Goal: Task Accomplishment & Management: Use online tool/utility

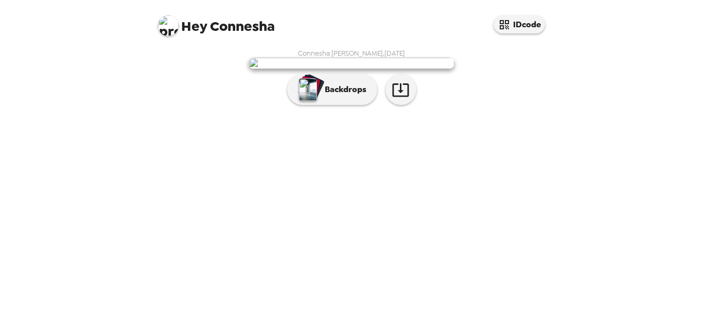
click at [348, 69] on img at bounding box center [352, 63] width 206 height 11
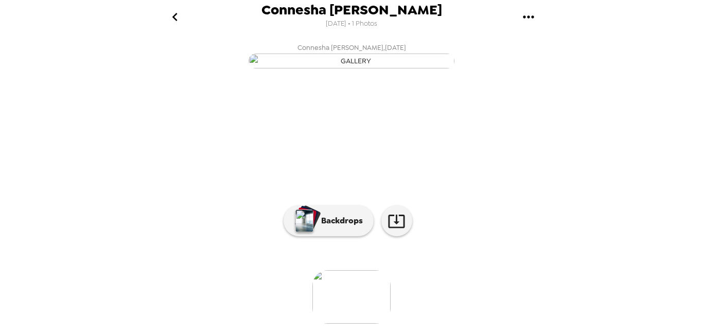
scroll to position [98, 0]
click at [349, 227] on p "Backdrops" at bounding box center [339, 221] width 47 height 12
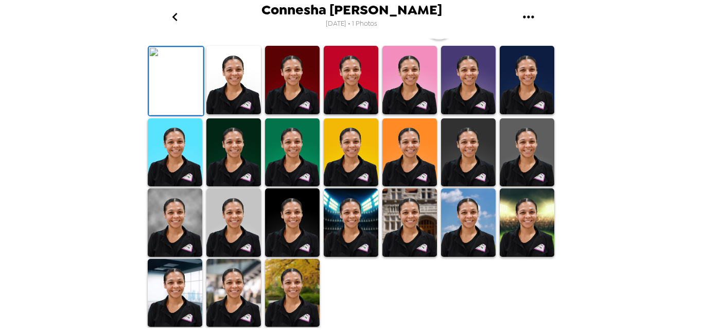
scroll to position [153, 0]
click at [515, 114] on img at bounding box center [527, 80] width 55 height 68
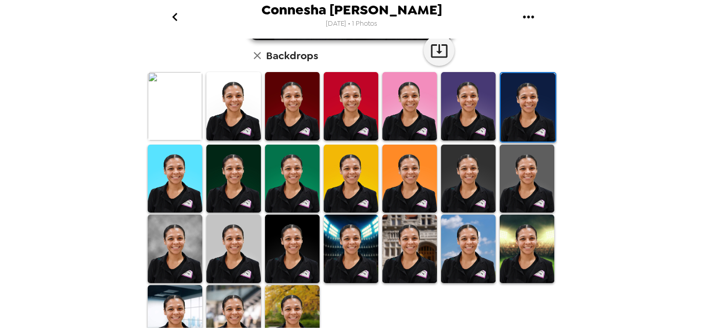
scroll to position [291, 0]
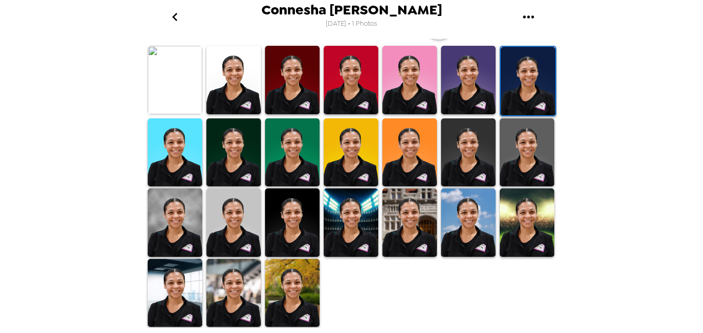
click at [290, 233] on img at bounding box center [292, 222] width 55 height 68
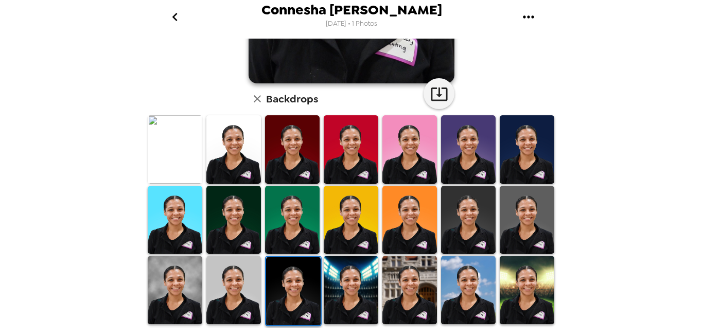
scroll to position [223, 0]
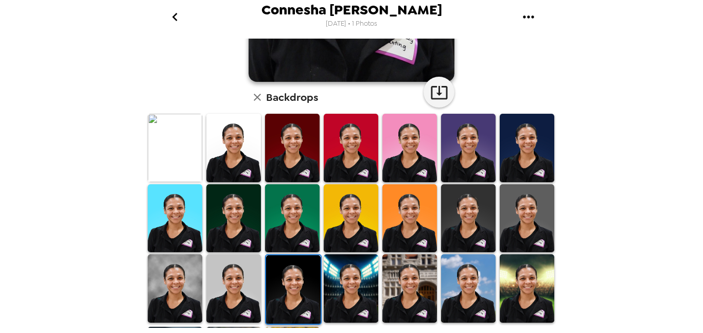
click at [160, 300] on img at bounding box center [175, 288] width 55 height 68
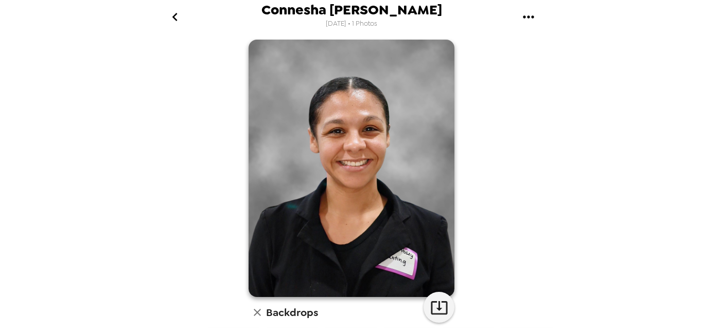
scroll to position [8, 0]
click at [442, 315] on icon "button" at bounding box center [439, 307] width 18 height 18
